Goal: Task Accomplishment & Management: Manage account settings

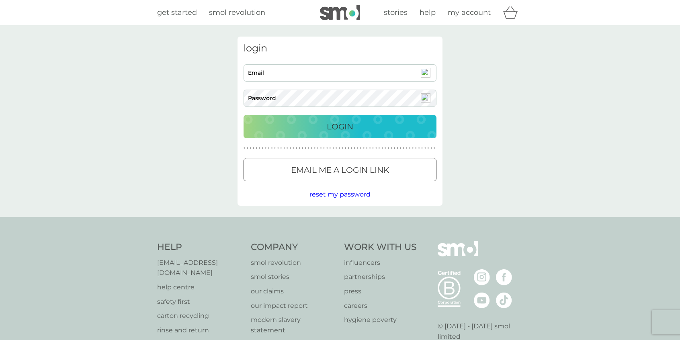
click at [320, 78] on input "Email" at bounding box center [340, 72] width 193 height 17
click at [335, 75] on input "Email" at bounding box center [340, 72] width 193 height 17
type input "daniharris56@gmail.com"
click at [244, 115] on button "Login" at bounding box center [340, 126] width 193 height 23
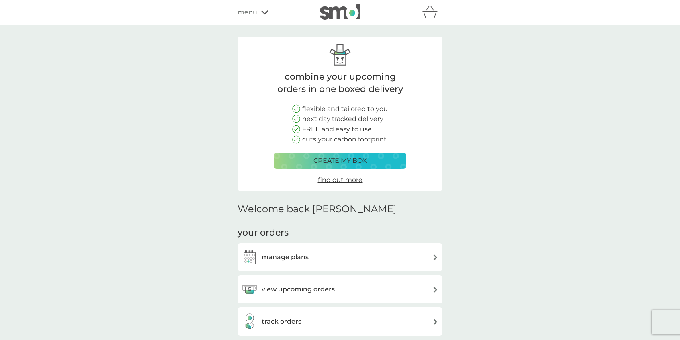
scroll to position [121, 0]
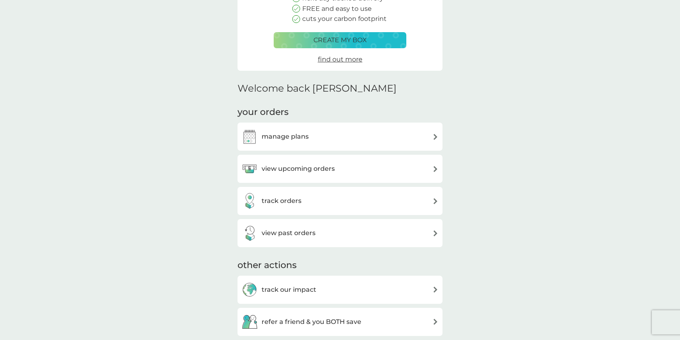
click at [312, 172] on h3 "view upcoming orders" at bounding box center [298, 169] width 73 height 10
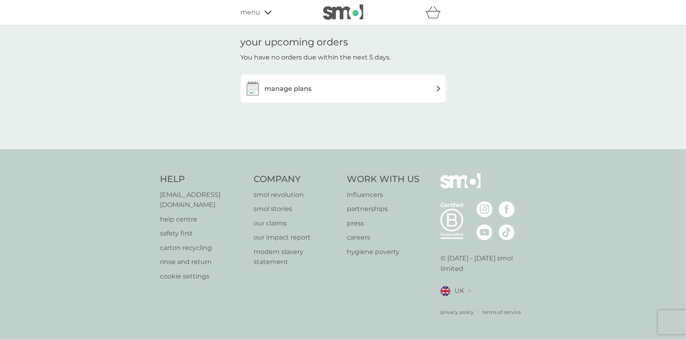
click at [342, 95] on div "manage plans" at bounding box center [343, 88] width 197 height 16
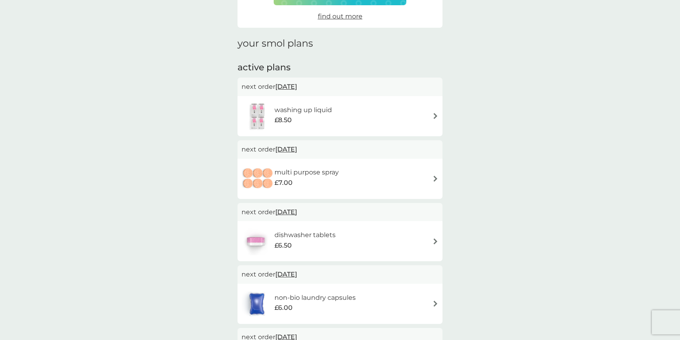
scroll to position [80, 0]
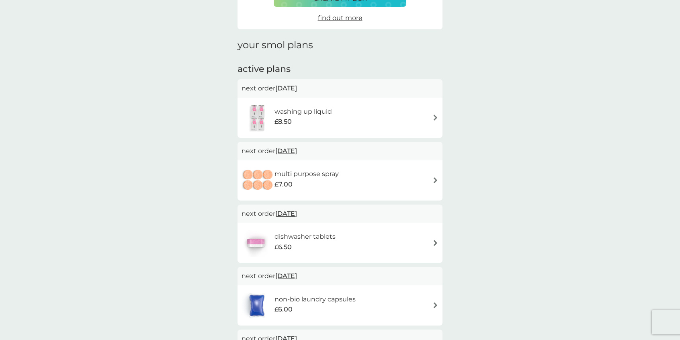
click at [351, 115] on div "washing up liquid £8.50" at bounding box center [340, 118] width 197 height 28
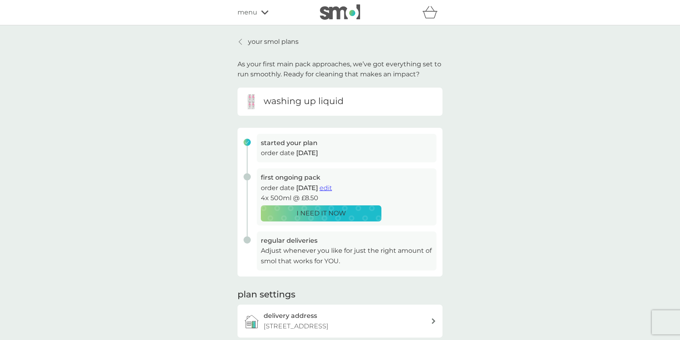
click at [332, 188] on span "edit" at bounding box center [325, 188] width 12 height 8
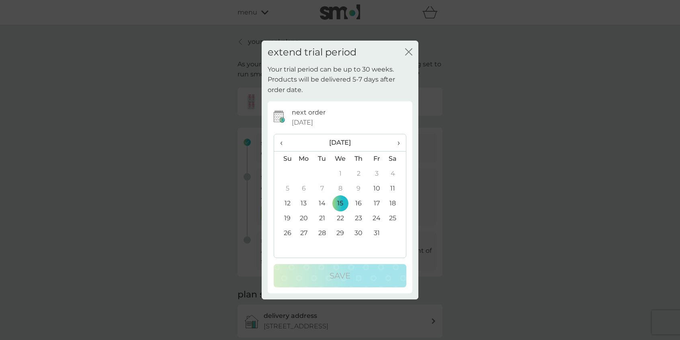
click at [397, 143] on span "›" at bounding box center [396, 142] width 8 height 17
click at [393, 173] on td "1" at bounding box center [396, 173] width 20 height 15
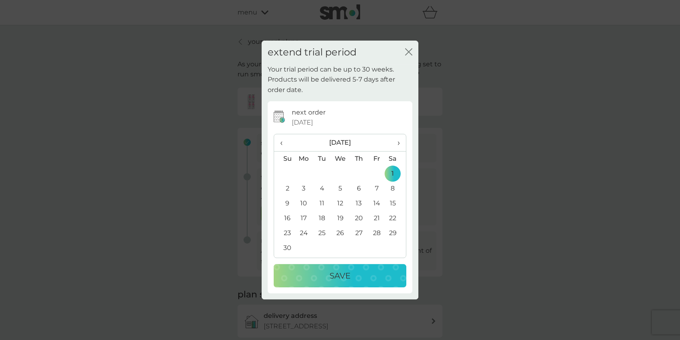
click at [368, 273] on div "Save" at bounding box center [340, 275] width 117 height 13
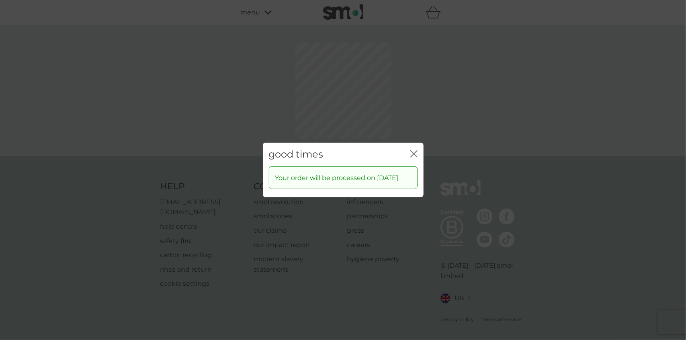
click at [412, 114] on div "good times close Your order will be processed on [DATE]" at bounding box center [343, 170] width 686 height 340
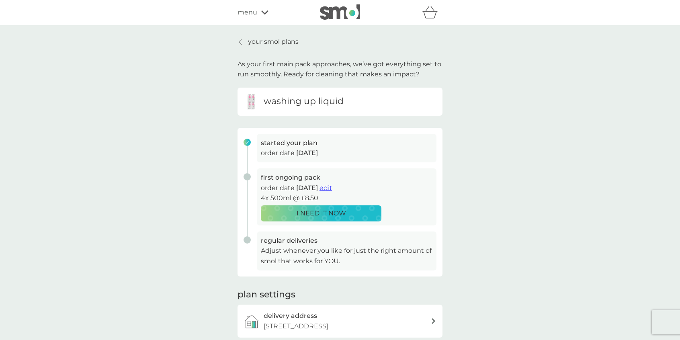
click at [257, 45] on p "your smol plans" at bounding box center [273, 42] width 51 height 10
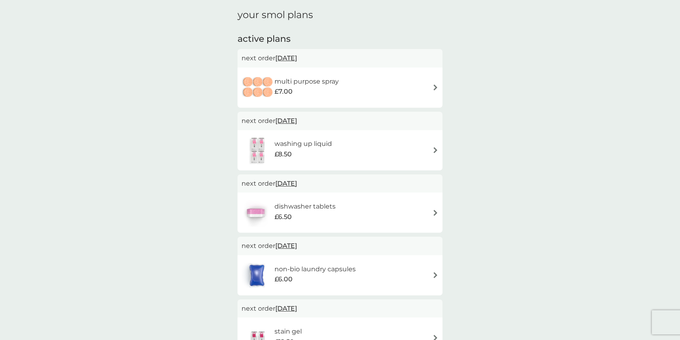
scroll to position [121, 0]
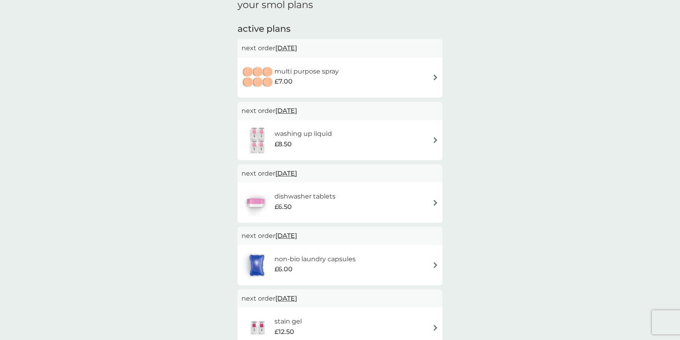
click at [326, 62] on div "multi purpose spray £7.00" at bounding box center [339, 77] width 205 height 40
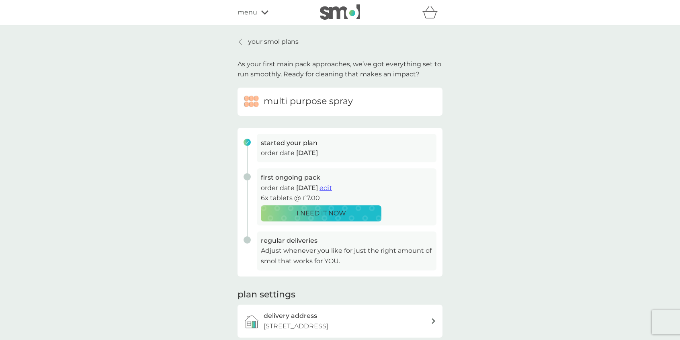
click at [332, 191] on span "edit" at bounding box center [325, 188] width 12 height 8
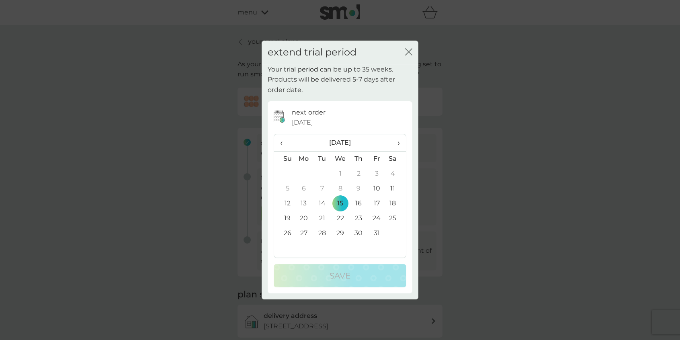
click at [400, 143] on th "›" at bounding box center [396, 142] width 20 height 17
click at [391, 170] on td "1" at bounding box center [396, 173] width 20 height 15
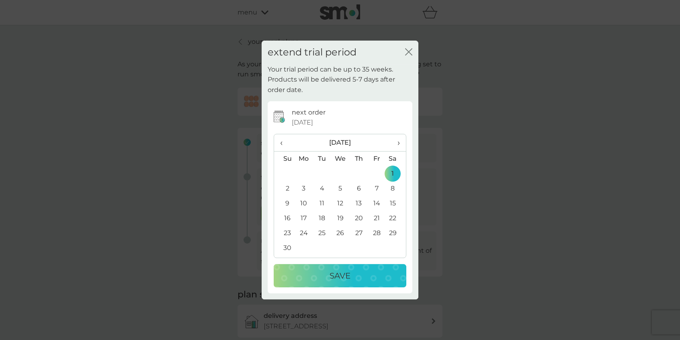
click at [337, 275] on p "Save" at bounding box center [340, 275] width 21 height 13
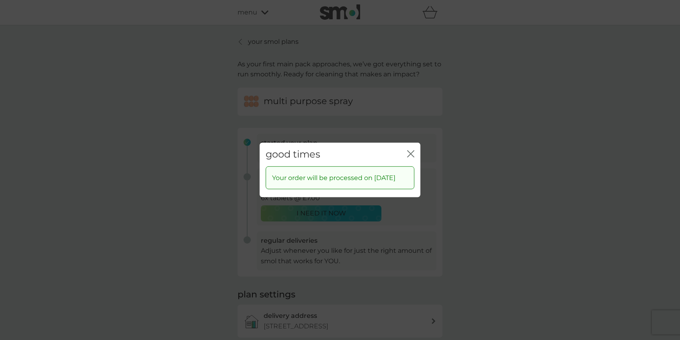
click at [410, 153] on icon "close" at bounding box center [408, 154] width 3 height 6
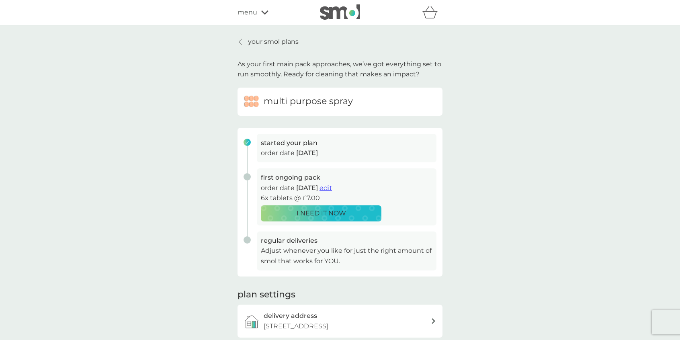
click at [256, 44] on p "your smol plans" at bounding box center [273, 42] width 51 height 10
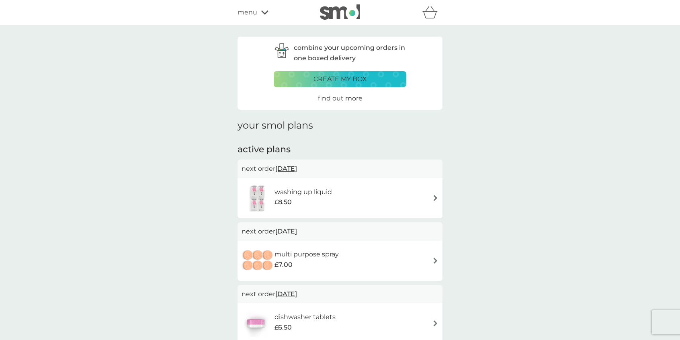
click at [262, 12] on icon at bounding box center [264, 12] width 7 height 4
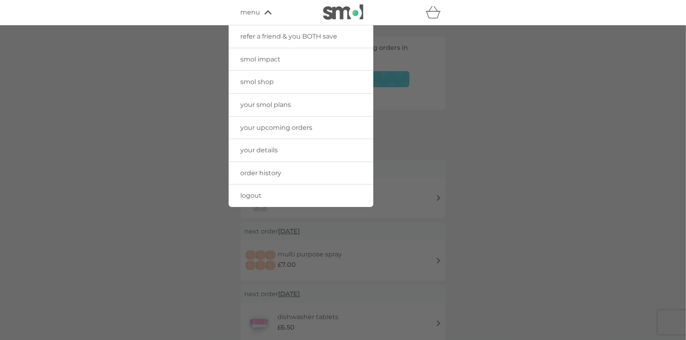
click at [341, 8] on img at bounding box center [343, 11] width 40 height 15
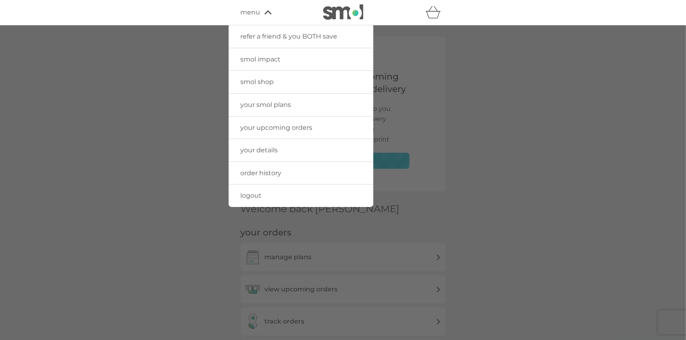
click at [264, 83] on span "smol shop" at bounding box center [257, 82] width 33 height 8
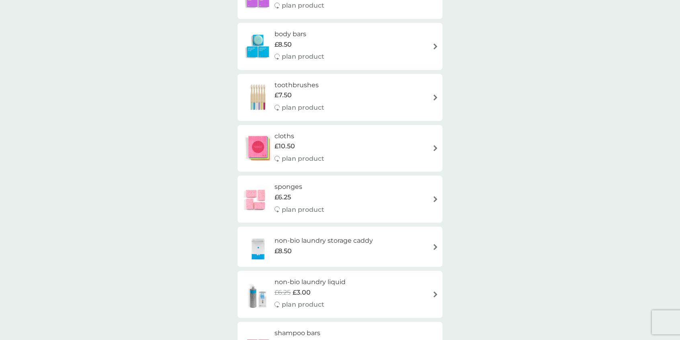
scroll to position [522, 0]
